Goal: Transaction & Acquisition: Book appointment/travel/reservation

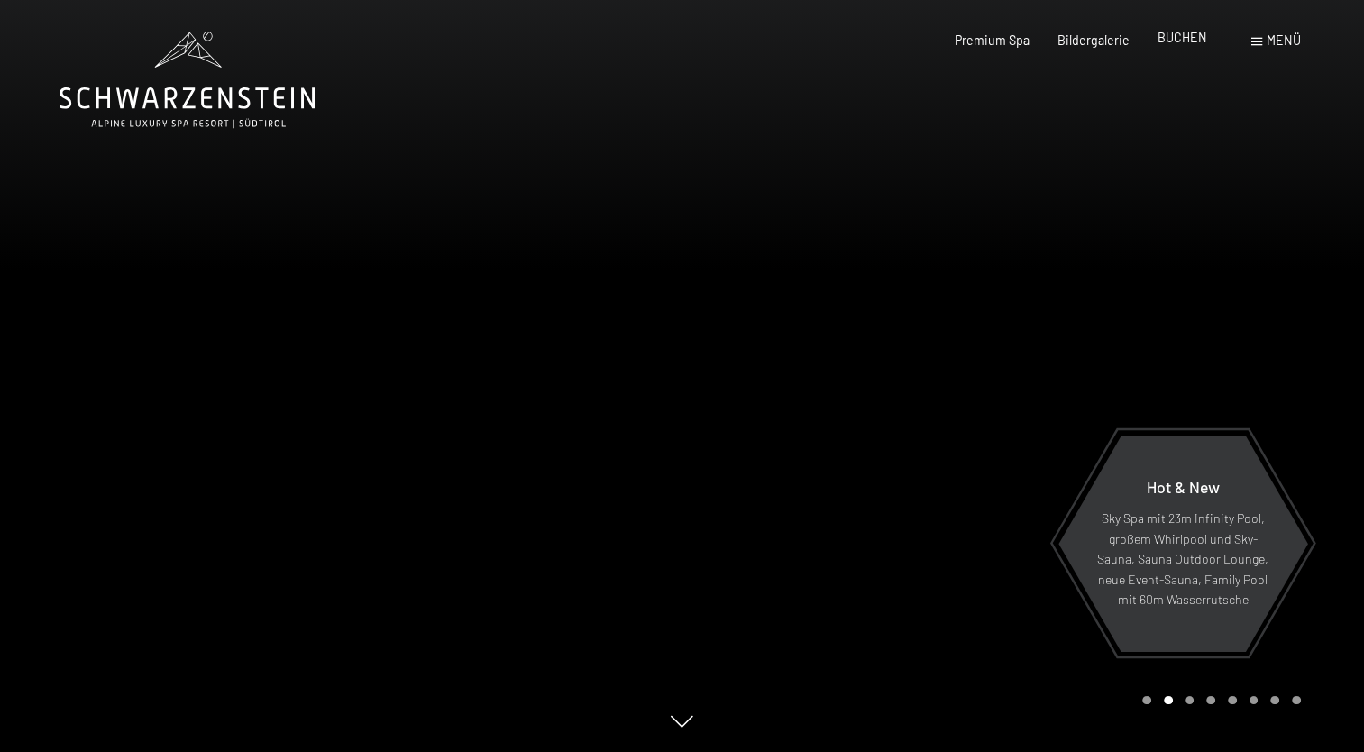
click at [1183, 42] on span "BUCHEN" at bounding box center [1183, 37] width 50 height 15
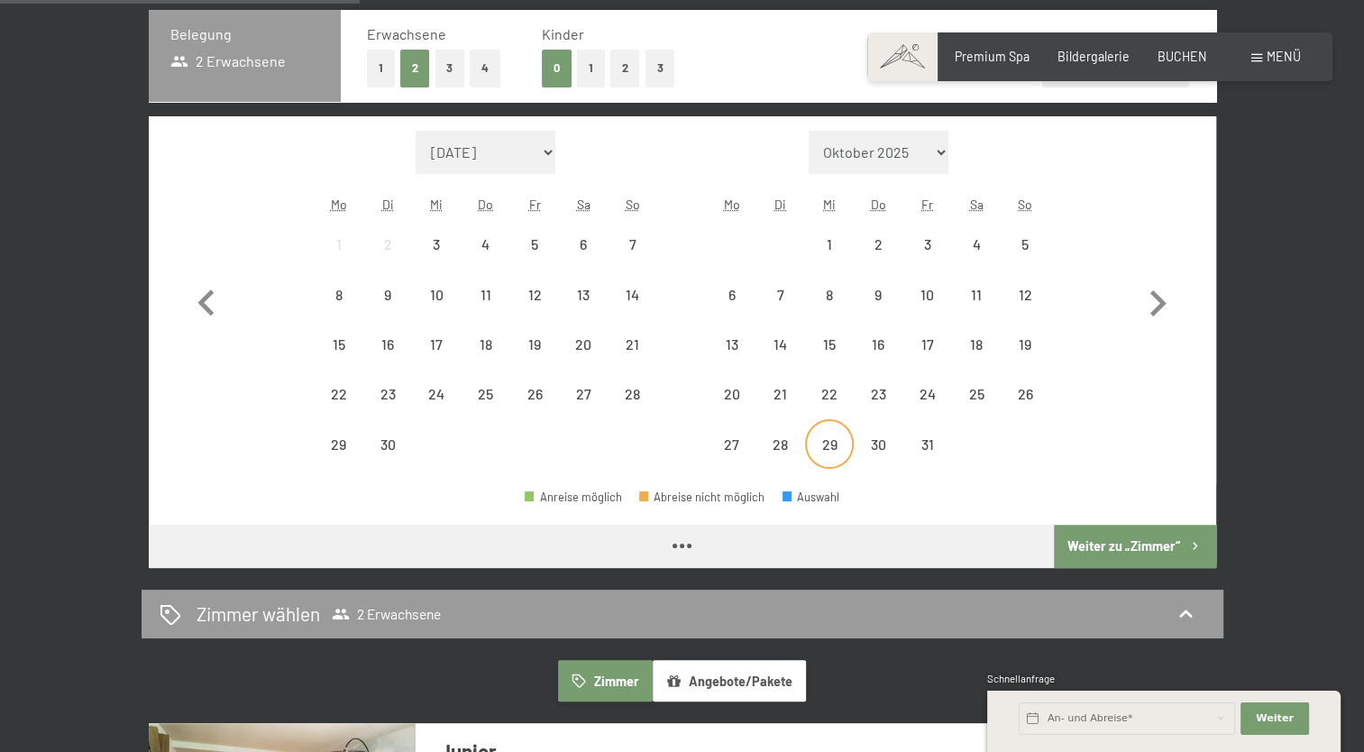
scroll to position [451, 0]
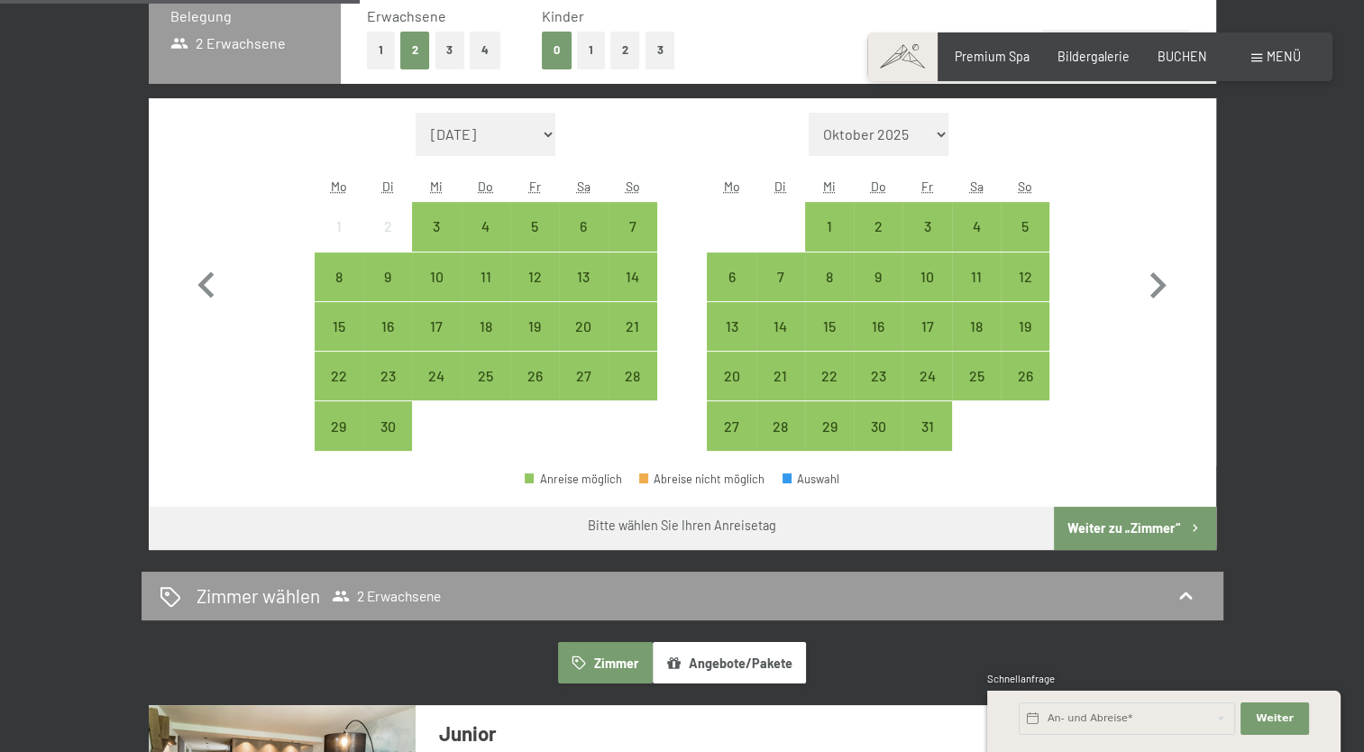
click at [621, 53] on button "2" at bounding box center [625, 50] width 30 height 37
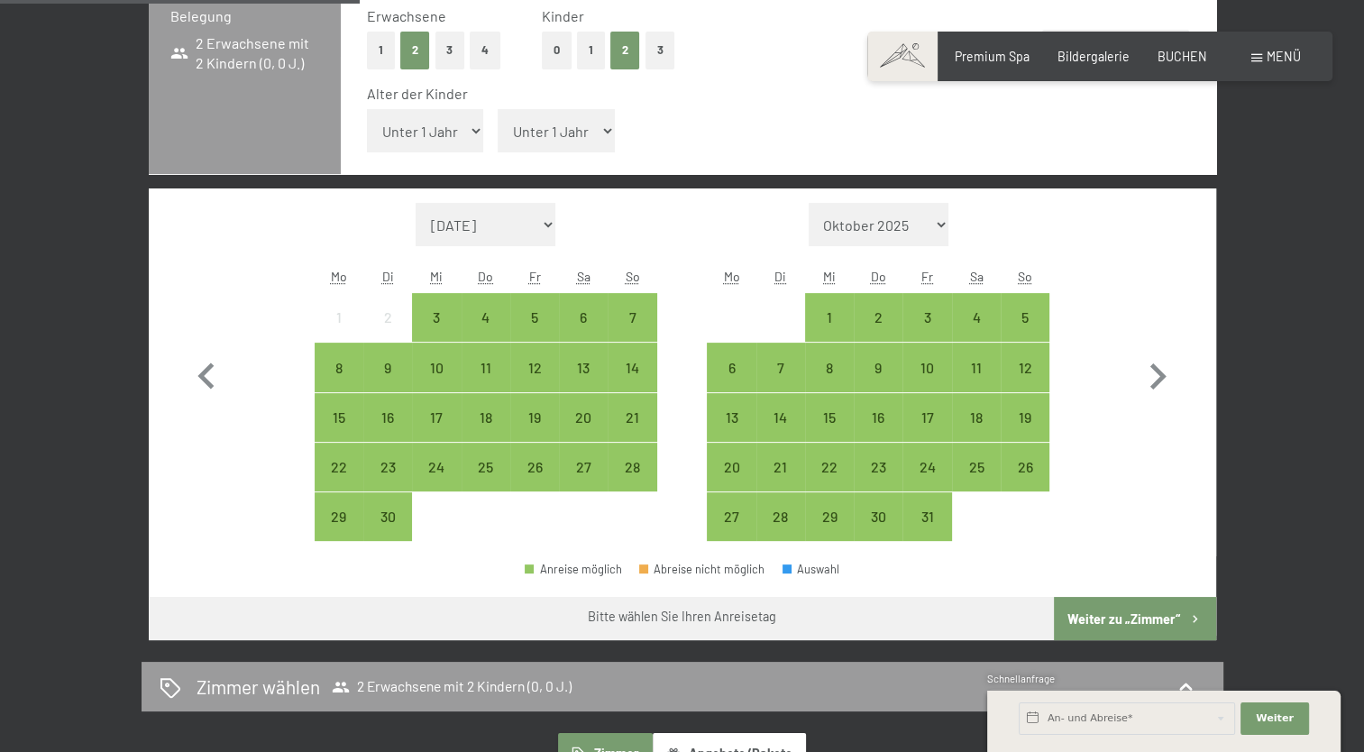
click at [577, 121] on select "Unter 1 Jahr 1 Jahr 2 Jahre 3 Jahre 4 Jahre 5 Jahre 6 Jahre 7 Jahre 8 Jahre 9 J…" at bounding box center [556, 130] width 117 height 43
select select "17"
click at [498, 109] on select "Unter 1 Jahr 1 Jahr 2 Jahre 3 Jahre 4 Jahre 5 Jahre 6 Jahre 7 Jahre 8 Jahre 9 J…" at bounding box center [556, 130] width 117 height 43
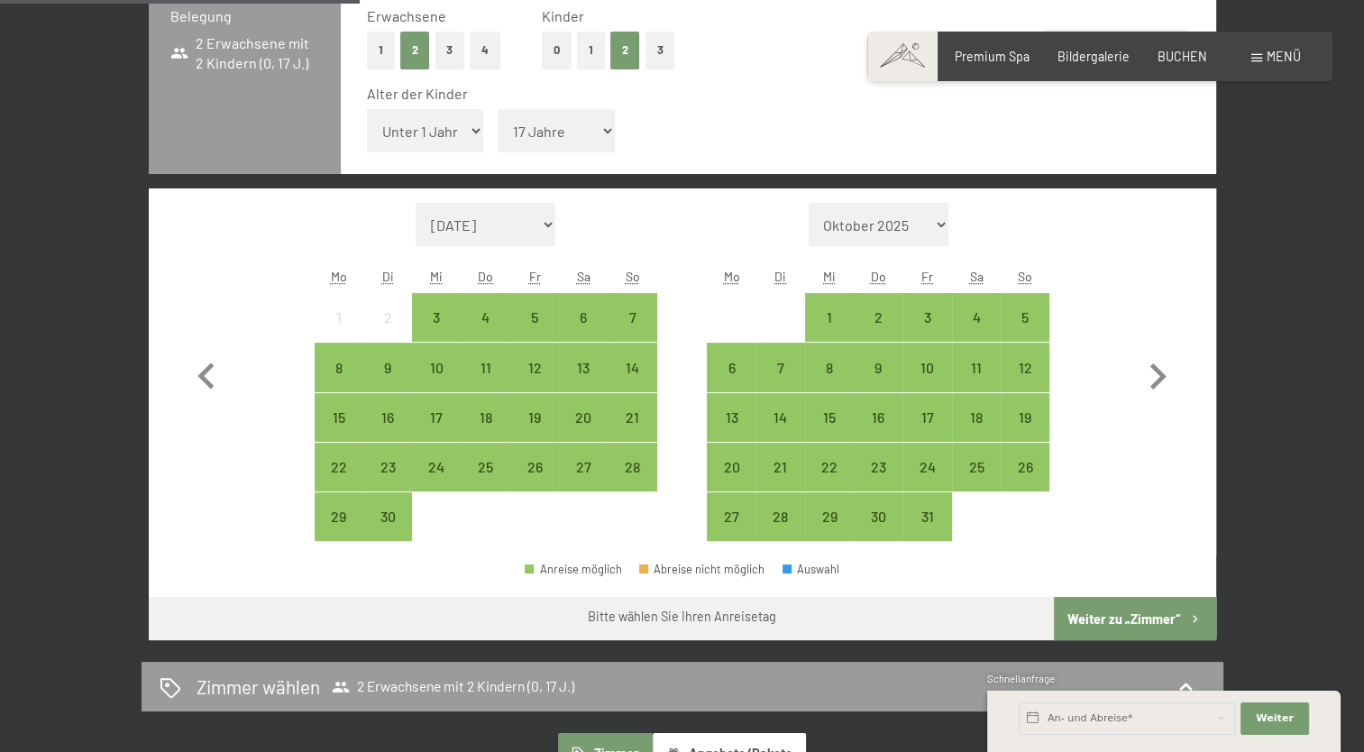
click at [438, 133] on select "Unter 1 Jahr 1 Jahr 2 Jahre 3 Jahre 4 Jahre 5 Jahre 6 Jahre 7 Jahre 8 Jahre 9 J…" at bounding box center [425, 130] width 117 height 43
select select "16"
click at [367, 109] on select "Unter 1 Jahr 1 Jahr 2 Jahre 3 Jahre 4 Jahre 5 Jahre 6 Jahre 7 Jahre 8 Jahre 9 J…" at bounding box center [425, 130] width 117 height 43
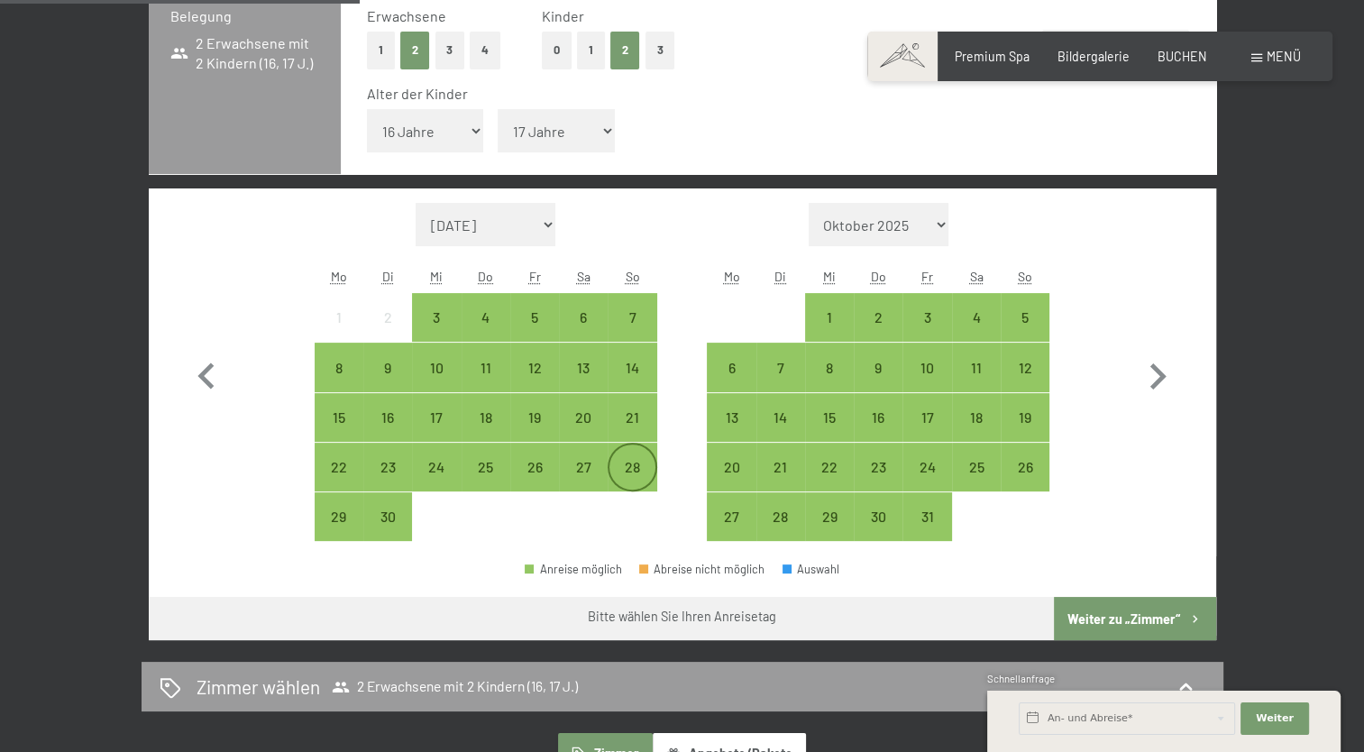
click at [634, 472] on div "28" at bounding box center [631, 482] width 45 height 45
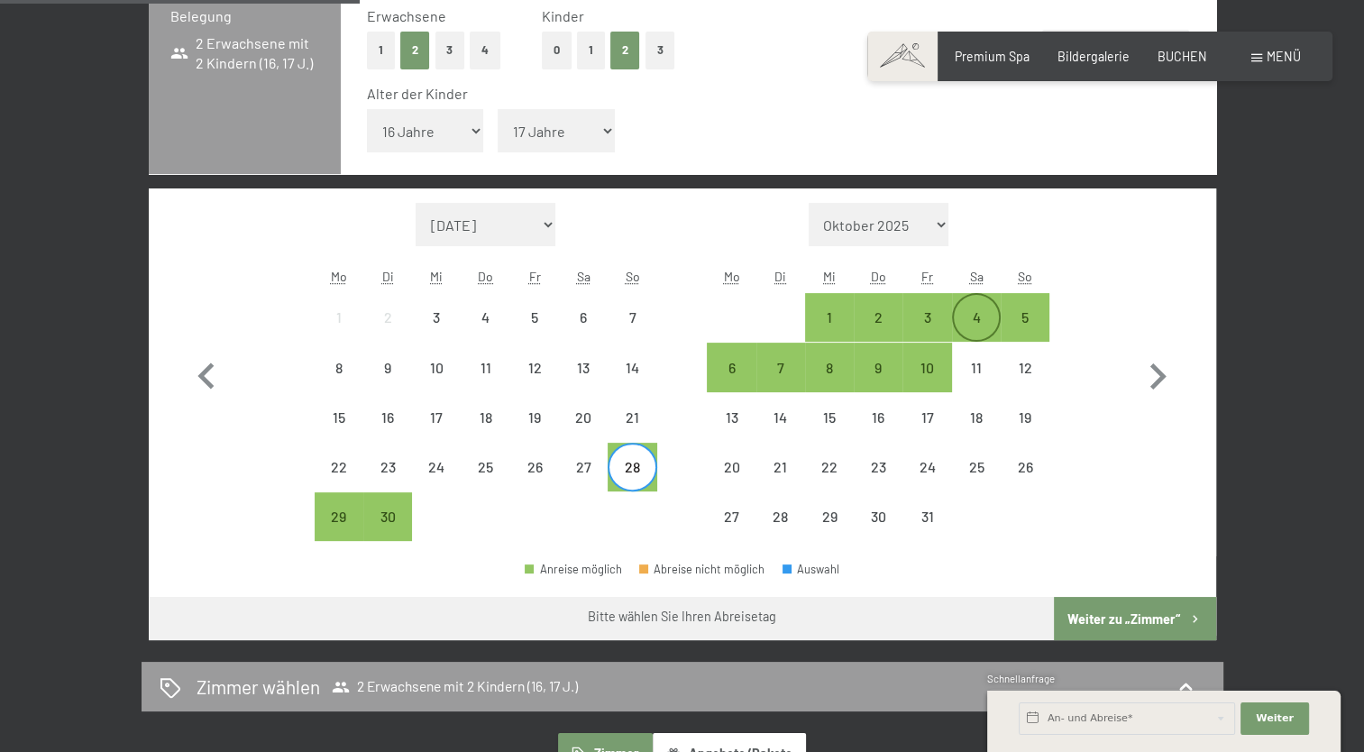
click at [967, 312] on div "4" at bounding box center [976, 332] width 45 height 45
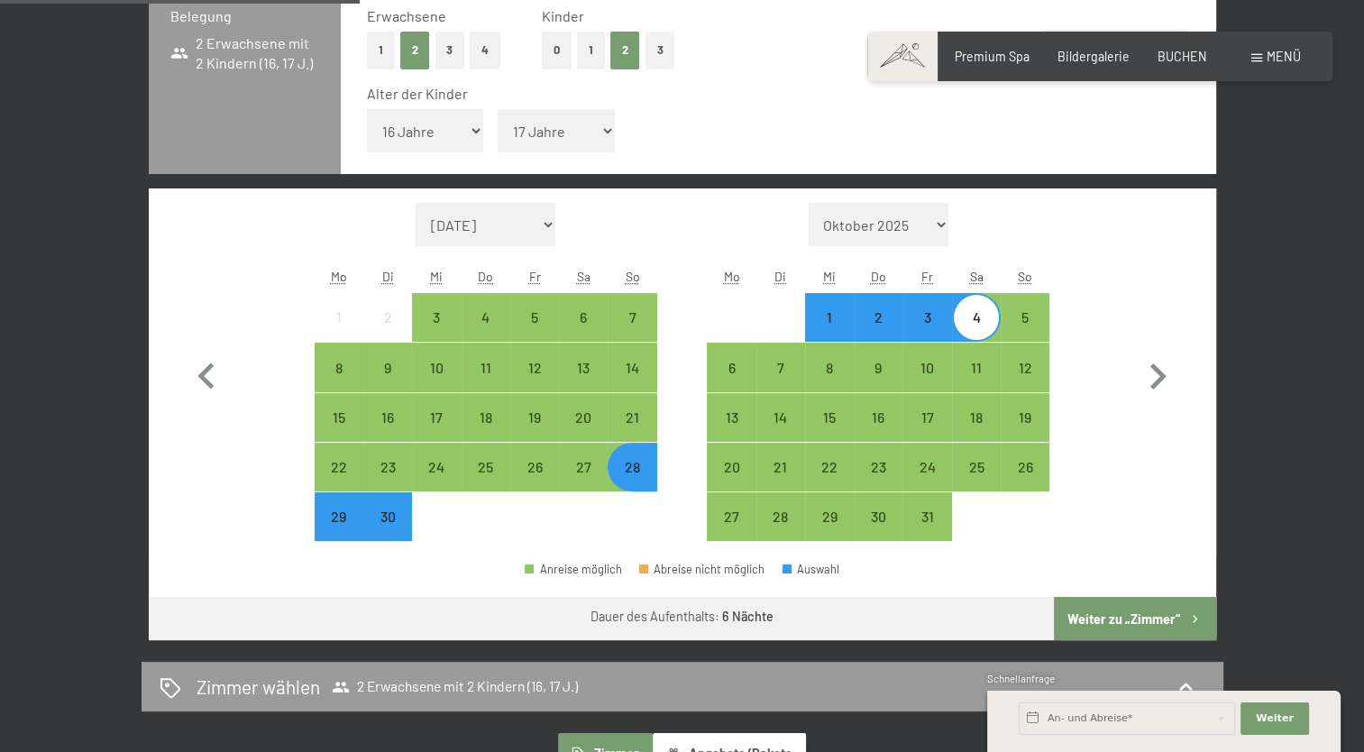
click at [1113, 629] on button "Weiter zu „Zimmer“" at bounding box center [1134, 618] width 161 height 43
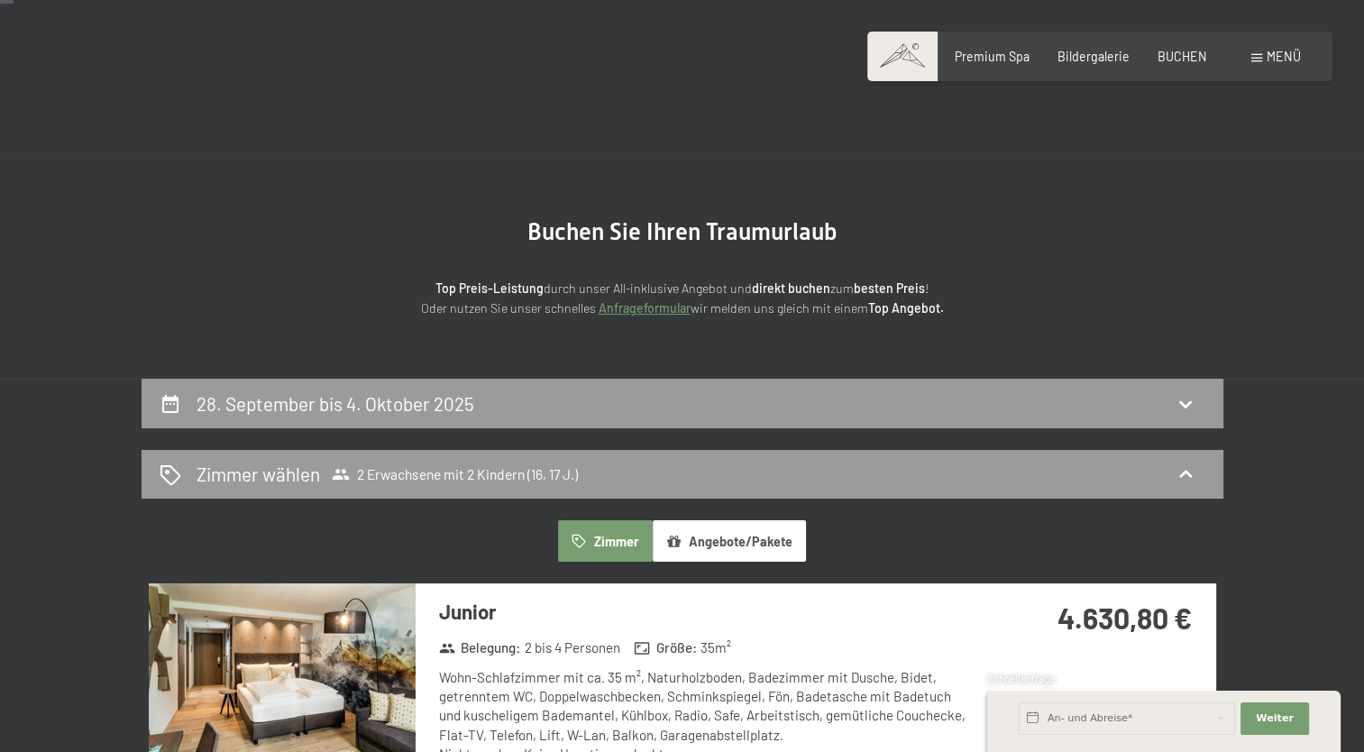
scroll to position [0, 0]
